Goal: Navigation & Orientation: Find specific page/section

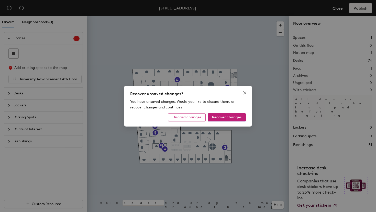
click at [189, 118] on span "Discard changes" at bounding box center [186, 117] width 29 height 4
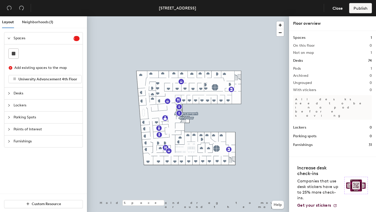
click at [201, 16] on div at bounding box center [188, 16] width 202 height 0
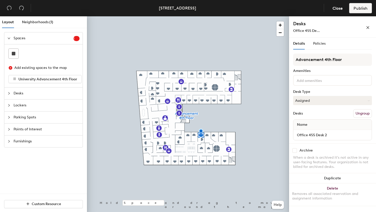
click at [194, 16] on div at bounding box center [188, 16] width 202 height 0
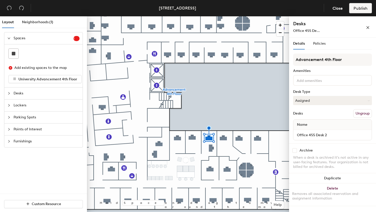
click at [228, 16] on div at bounding box center [188, 16] width 202 height 0
click at [319, 44] on span "Policies" at bounding box center [319, 43] width 13 height 4
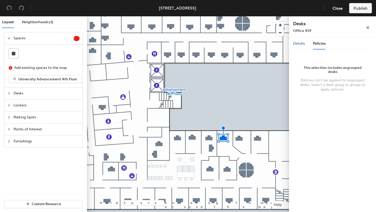
click at [301, 44] on span "Details" at bounding box center [299, 43] width 12 height 4
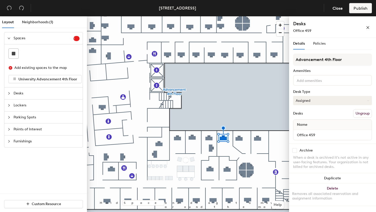
click at [318, 101] on button "Assigned" at bounding box center [332, 100] width 79 height 9
click at [320, 45] on span "Policies" at bounding box center [319, 43] width 13 height 4
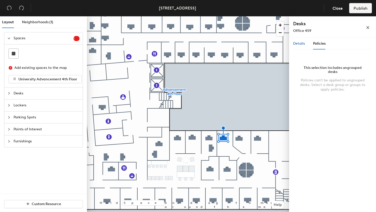
click at [299, 44] on span "Details" at bounding box center [299, 43] width 12 height 4
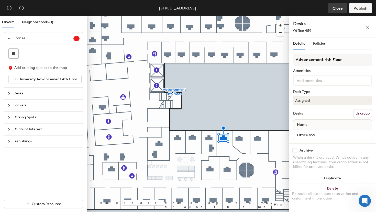
click at [337, 11] on button "Close" at bounding box center [337, 8] width 19 height 10
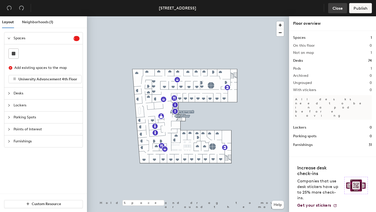
click at [334, 8] on span "Close" at bounding box center [337, 8] width 10 height 5
click at [204, 16] on div at bounding box center [188, 16] width 202 height 0
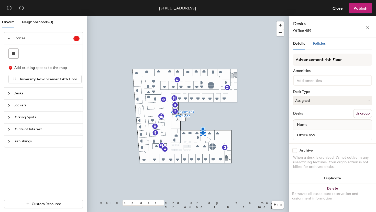
click at [319, 44] on span "Policies" at bounding box center [319, 43] width 13 height 4
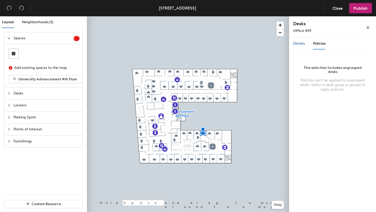
click at [298, 45] on span "Details" at bounding box center [299, 43] width 12 height 4
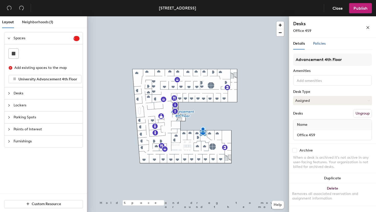
click at [316, 46] on div "Policies" at bounding box center [319, 44] width 13 height 6
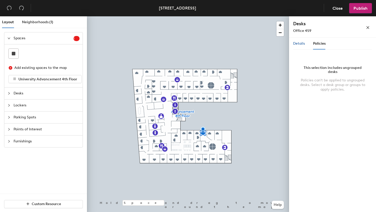
click at [298, 44] on span "Details" at bounding box center [299, 43] width 12 height 4
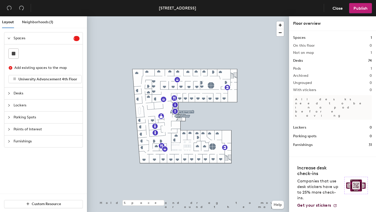
click at [202, 16] on div at bounding box center [188, 16] width 202 height 0
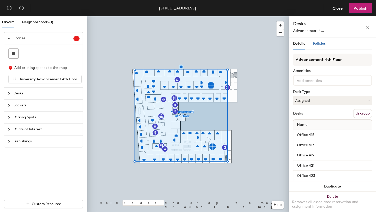
click at [319, 45] on span "Policies" at bounding box center [319, 43] width 13 height 4
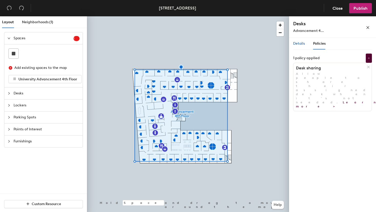
click at [300, 43] on span "Details" at bounding box center [299, 43] width 12 height 4
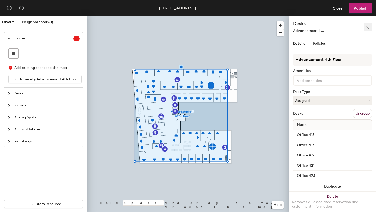
click at [366, 27] on icon "close" at bounding box center [368, 28] width 4 height 4
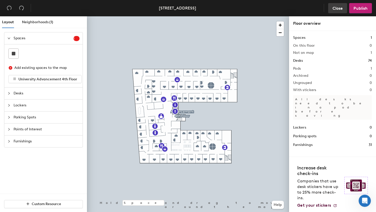
click at [337, 8] on span "Close" at bounding box center [337, 8] width 10 height 5
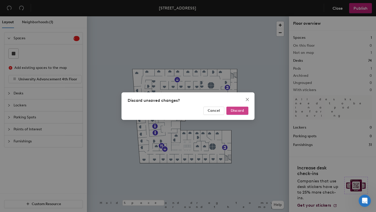
click at [233, 112] on span "Discard" at bounding box center [237, 111] width 13 height 4
